Goal: Transaction & Acquisition: Purchase product/service

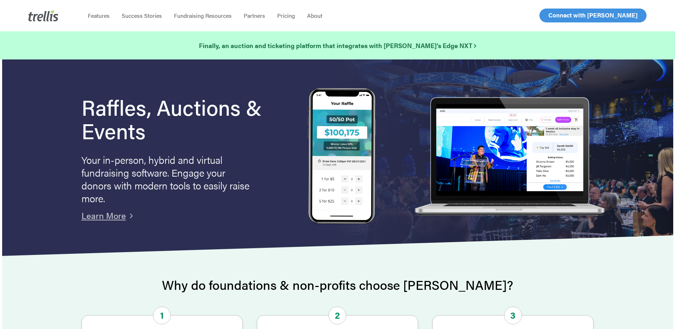
click at [556, 14] on span "Log In" at bounding box center [556, 15] width 17 height 9
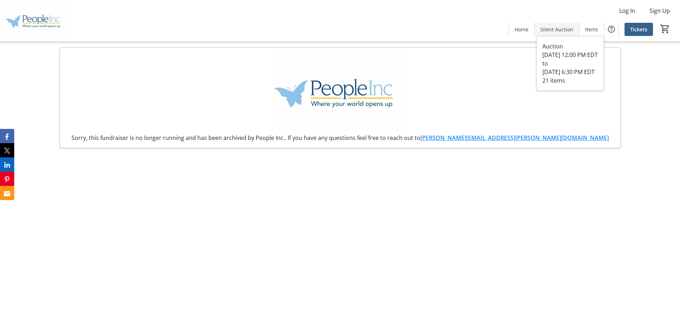
click at [561, 27] on span "Silent Auction" at bounding box center [556, 29] width 33 height 7
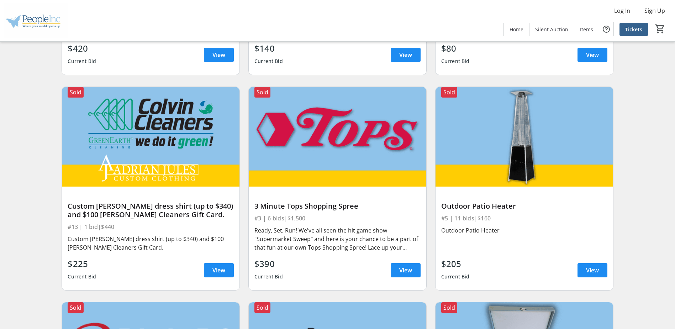
scroll to position [249, 0]
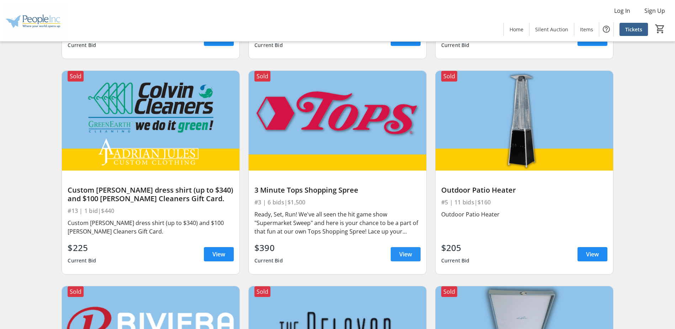
click at [410, 255] on span "View" at bounding box center [405, 254] width 13 height 9
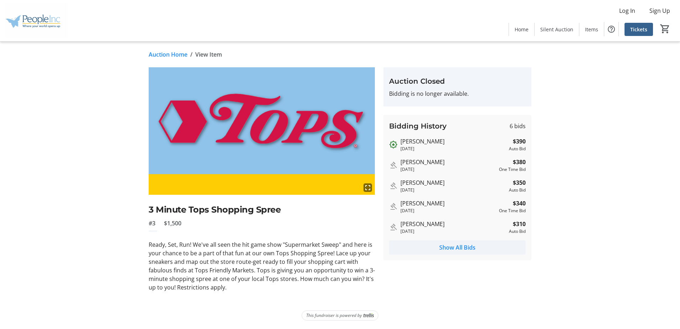
click at [468, 247] on span "Show All Bids" at bounding box center [457, 247] width 36 height 9
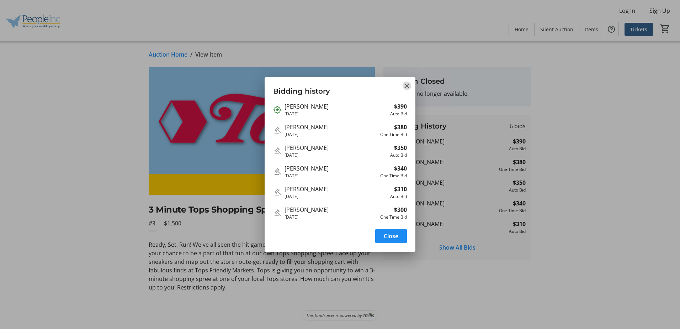
click at [409, 86] on mat-icon "Close" at bounding box center [407, 85] width 9 height 9
